Goal: Task Accomplishment & Management: Use online tool/utility

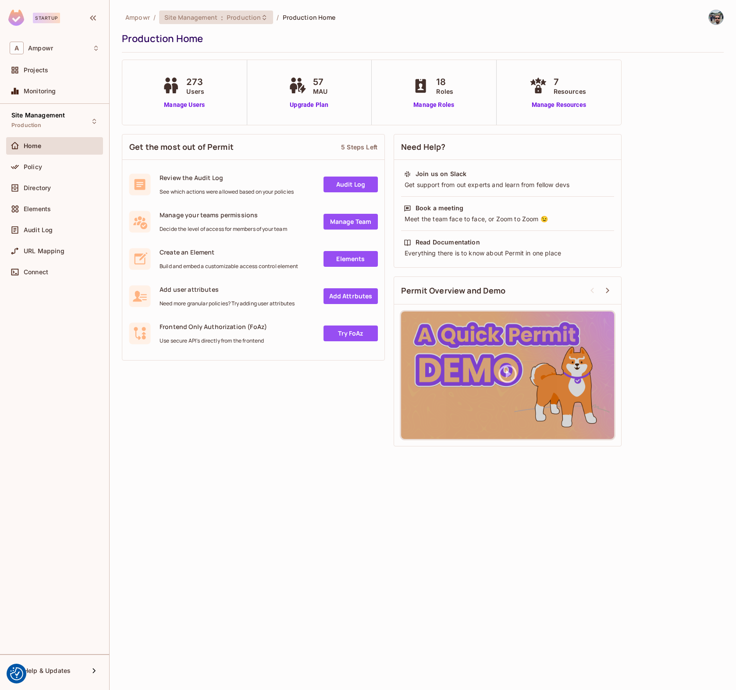
click at [220, 21] on span ":" at bounding box center [221, 17] width 3 height 7
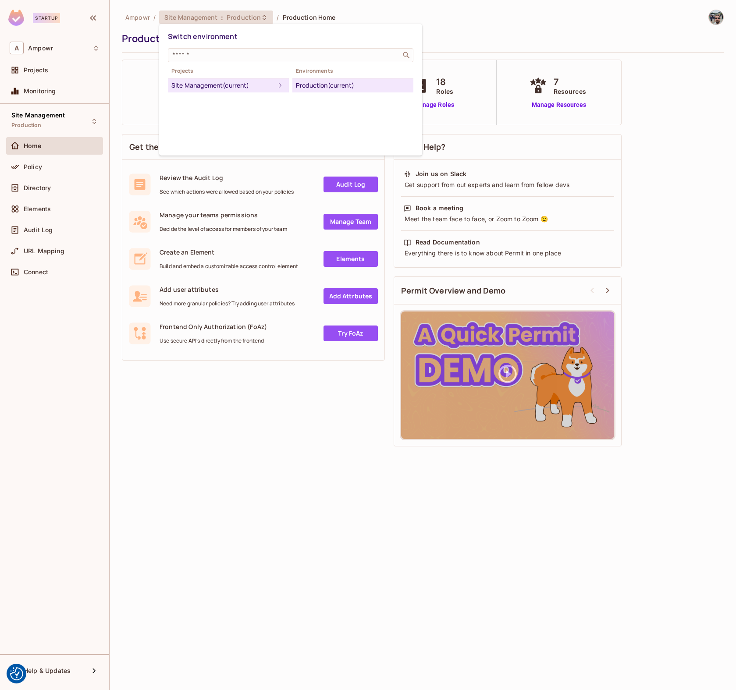
click at [56, 409] on div at bounding box center [368, 345] width 736 height 690
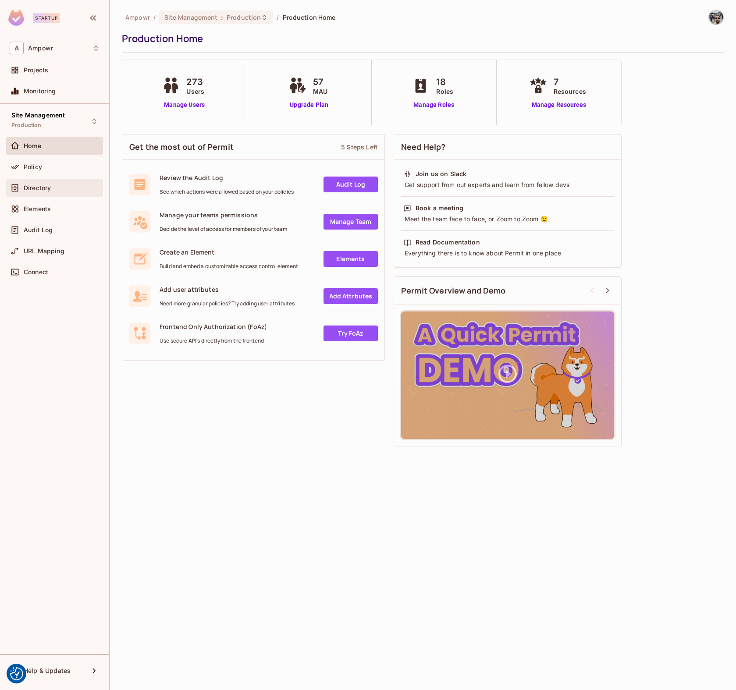
click at [46, 193] on div "Directory" at bounding box center [55, 188] width 90 height 11
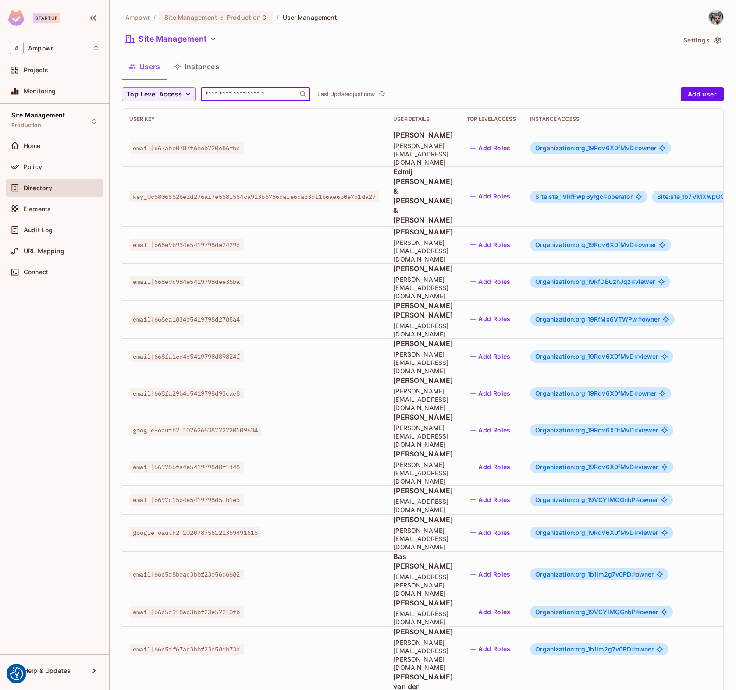
click at [217, 92] on input "text" at bounding box center [249, 94] width 92 height 9
click at [188, 68] on button "Instances" at bounding box center [196, 67] width 59 height 22
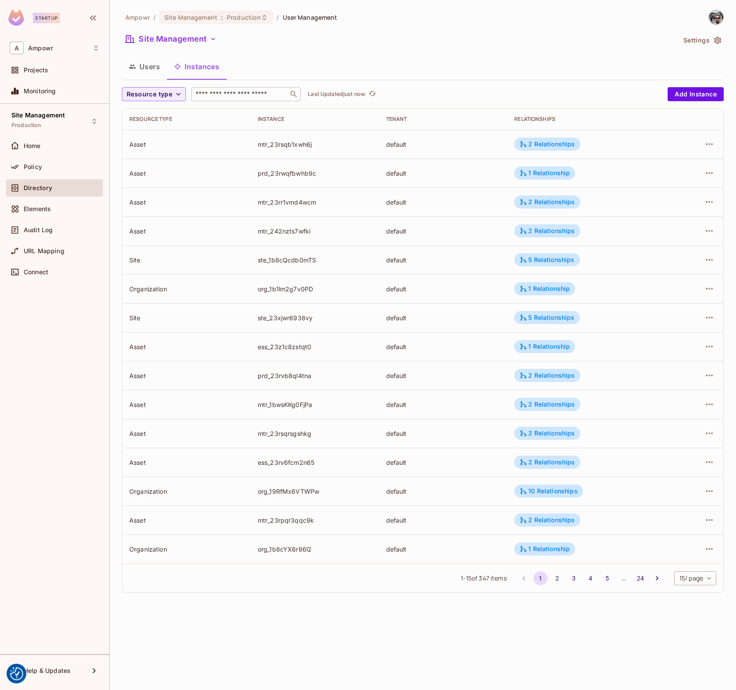
click at [236, 94] on input "text" at bounding box center [240, 94] width 92 height 9
paste input "**********"
type input "**********"
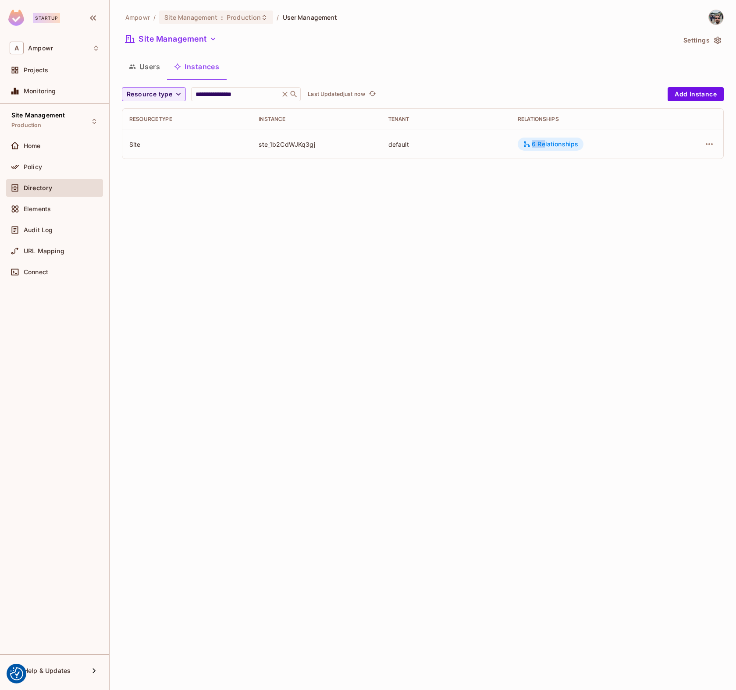
click at [546, 140] on div "6 Relationships" at bounding box center [550, 144] width 55 height 8
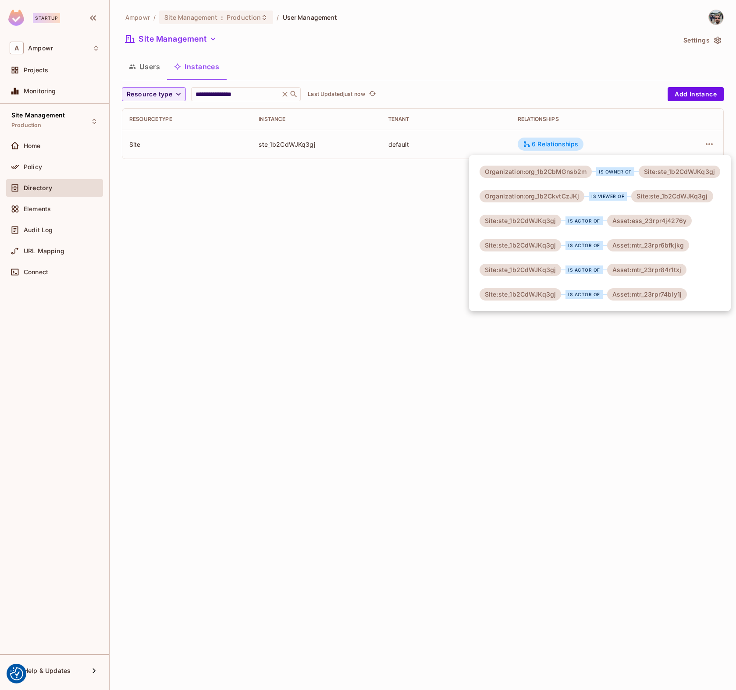
click at [554, 170] on div "Organization:org_1b2CbMGnsb2m" at bounding box center [535, 172] width 112 height 12
click at [252, 315] on div at bounding box center [368, 345] width 736 height 690
